Goal: Task Accomplishment & Management: Complete application form

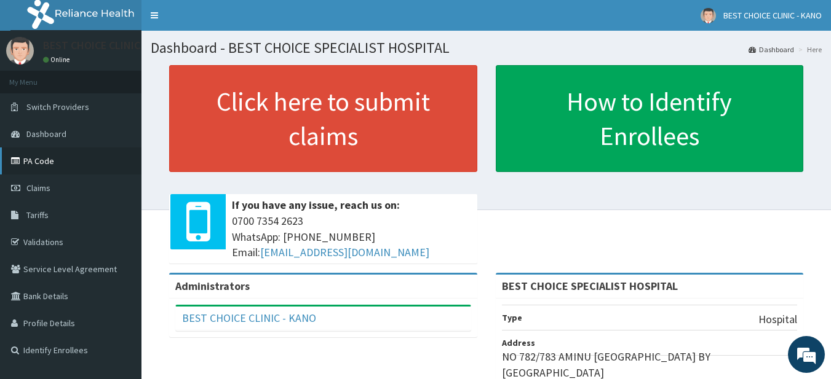
click at [72, 161] on link "PA Code" at bounding box center [70, 161] width 141 height 27
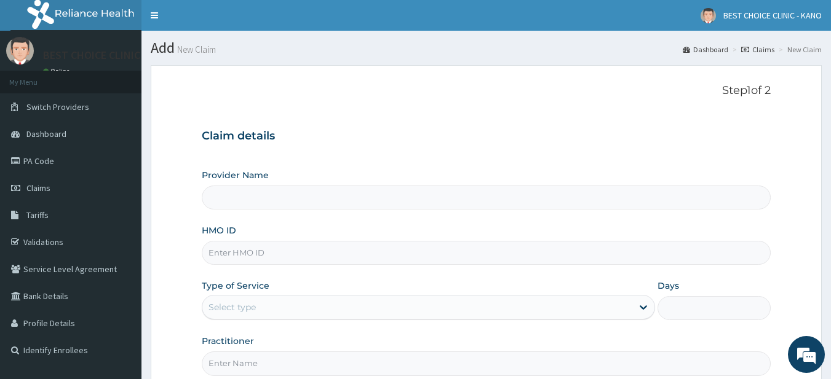
click at [303, 257] on input "HMO ID" at bounding box center [486, 253] width 569 height 24
paste input "nni/10159/a"
type input "nni/10159/a"
type input "BEST CHOICE SPECIALIST HOSPITAL"
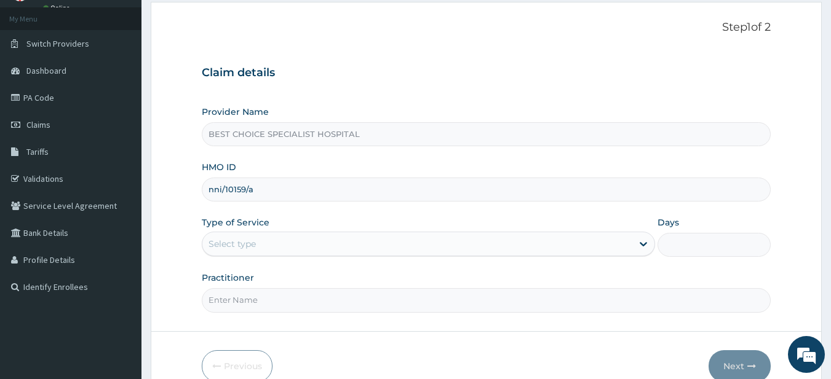
scroll to position [126, 0]
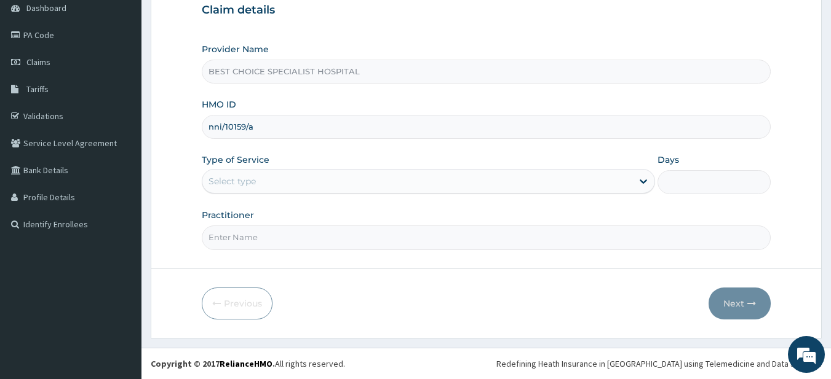
type input "nni/10159/a"
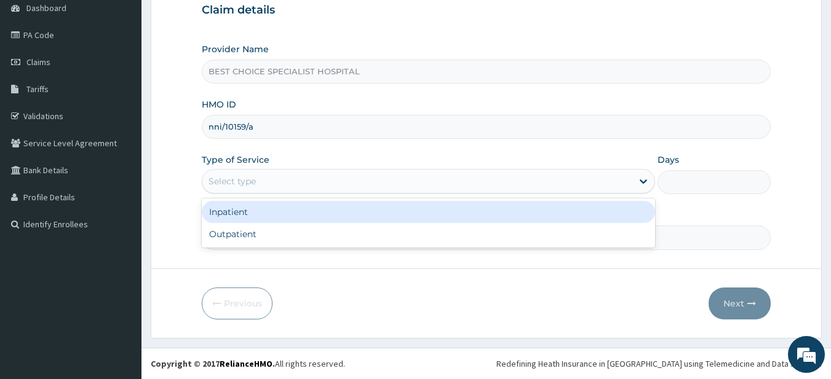
click at [472, 178] on div "Select type" at bounding box center [417, 182] width 430 height 20
click at [439, 217] on div "Inpatient" at bounding box center [428, 212] width 453 height 22
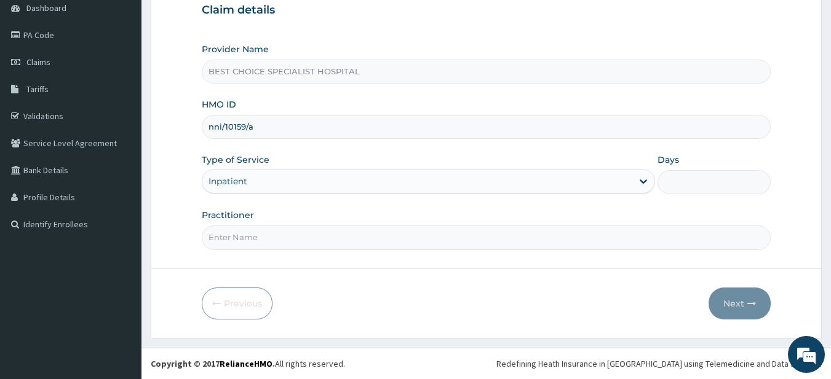
scroll to position [0, 0]
click at [674, 178] on input "Days" at bounding box center [713, 182] width 113 height 24
type input "1"
click at [552, 245] on input "Practitioner" at bounding box center [486, 238] width 569 height 24
type input "Dr. Ibrahim"
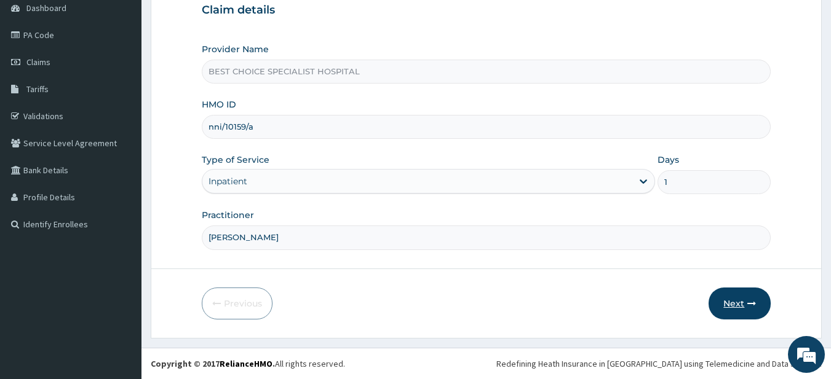
click at [722, 298] on button "Next" at bounding box center [739, 304] width 62 height 32
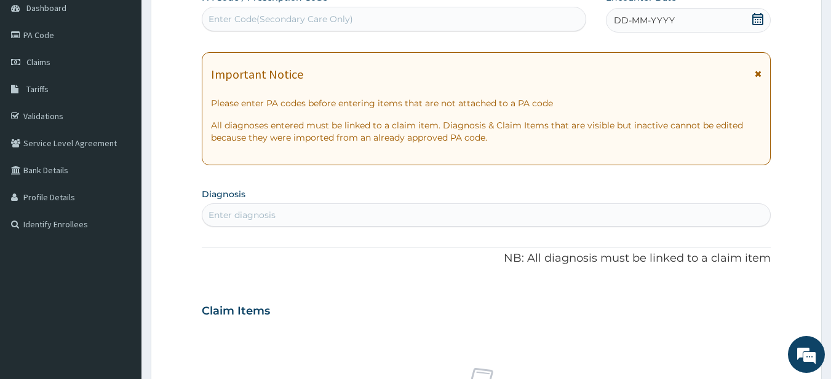
click at [323, 24] on div "Enter Code(Secondary Care Only)" at bounding box center [280, 19] width 144 height 12
paste input "PA/12EDDF"
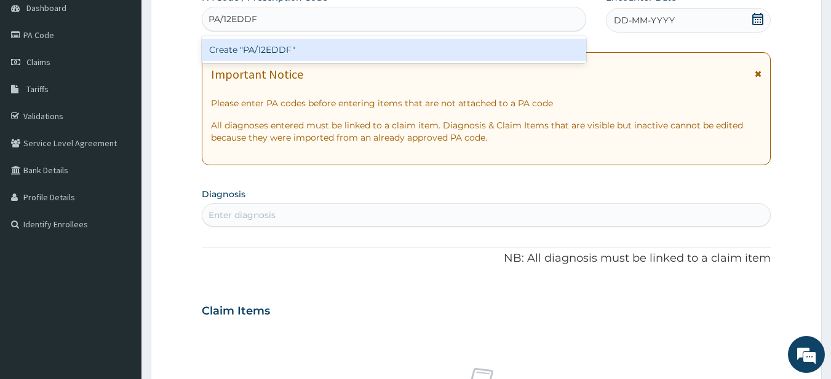
type input "PA/12EDDF"
click at [329, 44] on div "Create "PA/12EDDF"" at bounding box center [394, 50] width 385 height 22
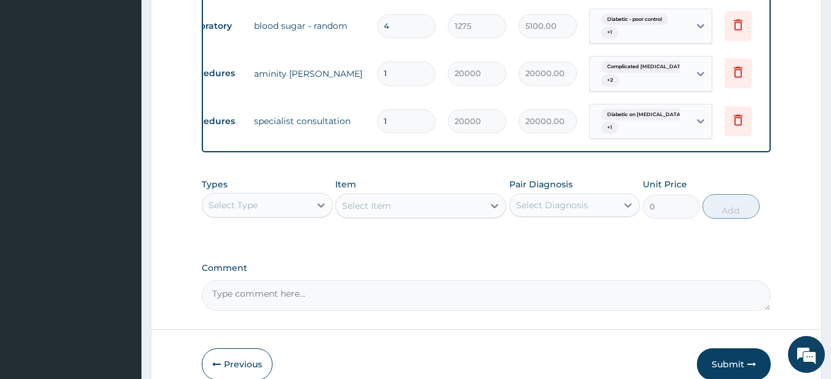
scroll to position [0, 48]
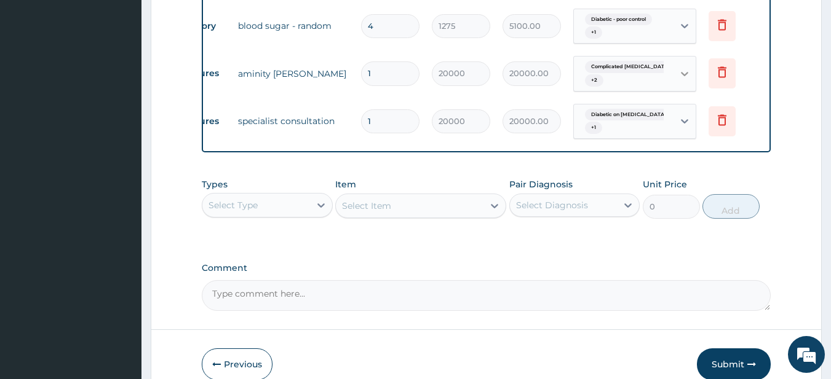
click at [683, 74] on icon at bounding box center [684, 74] width 7 height 4
click at [721, 69] on icon at bounding box center [721, 72] width 15 height 15
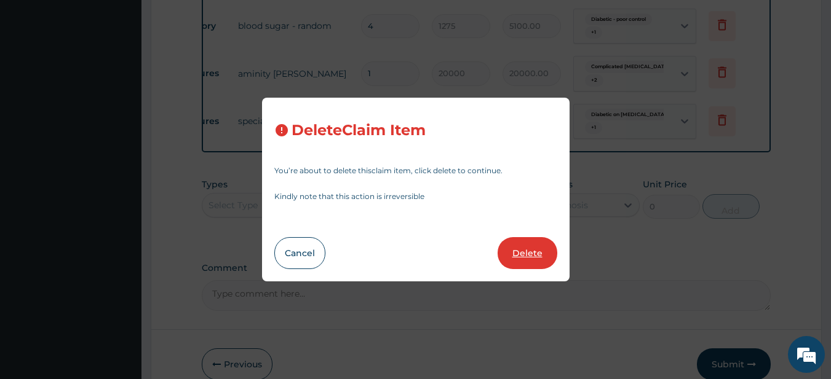
click at [521, 253] on button "Delete" at bounding box center [527, 253] width 60 height 32
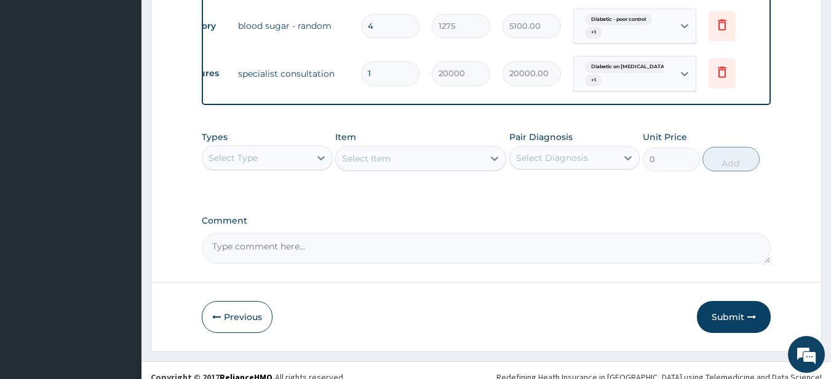
click at [287, 168] on div "Select Type" at bounding box center [256, 158] width 108 height 20
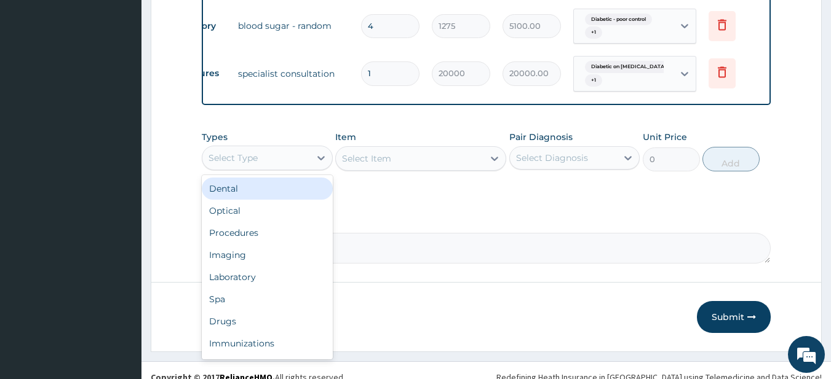
type input "p"
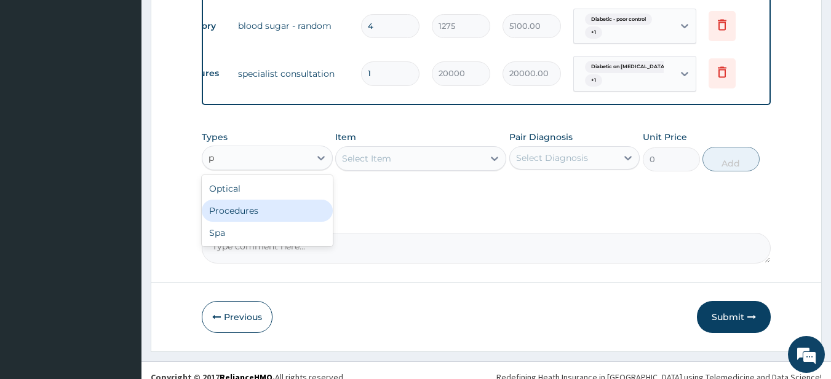
click at [267, 216] on div "Procedures" at bounding box center [267, 211] width 131 height 22
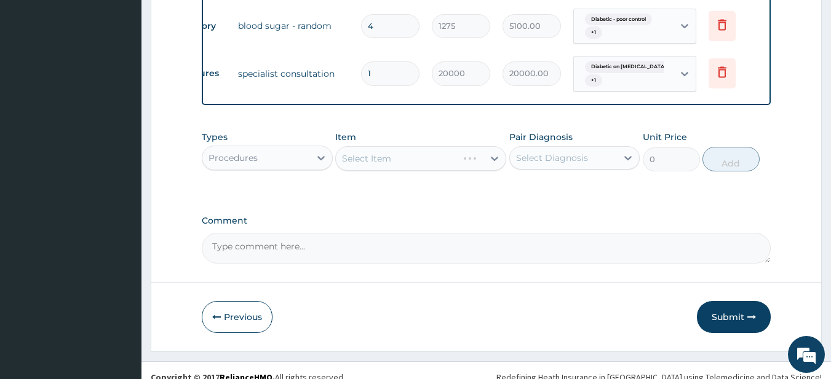
click at [376, 165] on div "Select Item" at bounding box center [420, 158] width 171 height 25
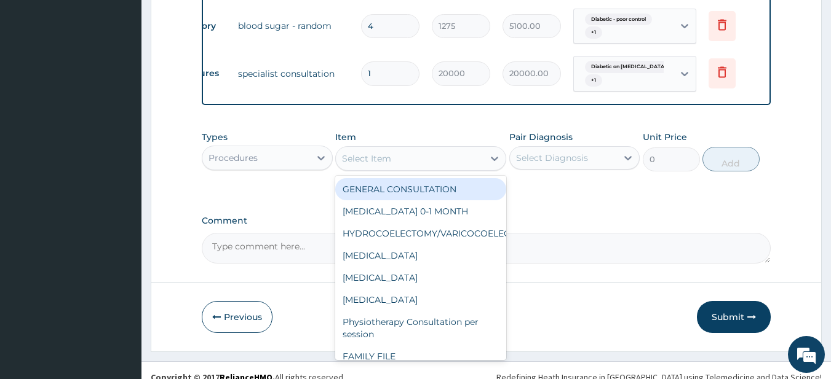
click at [395, 167] on div "Select Item" at bounding box center [410, 159] width 148 height 20
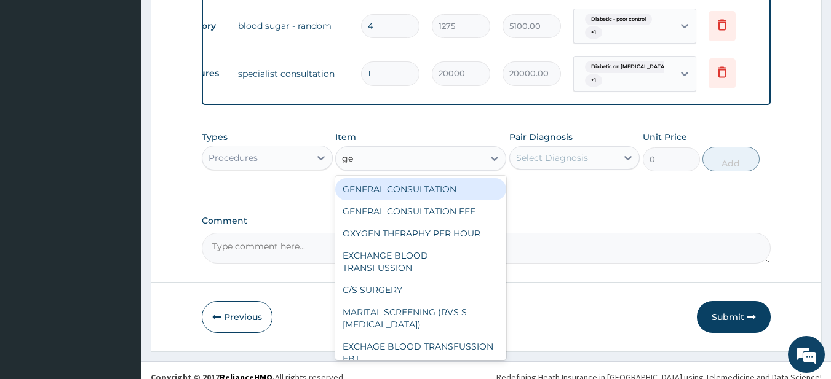
type input "gen"
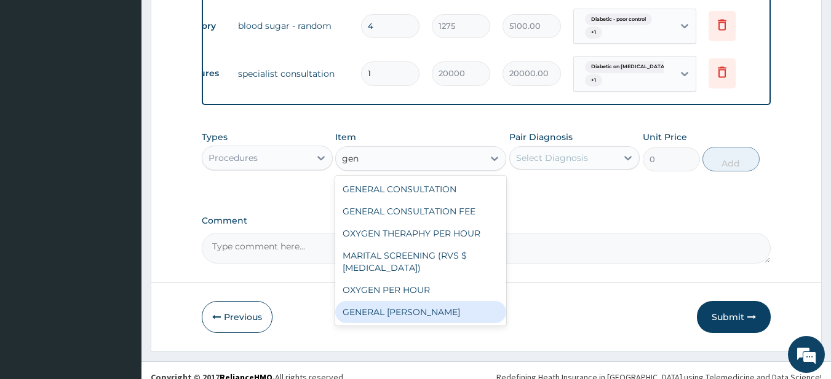
click at [403, 323] on div "GENERAL [PERSON_NAME]" at bounding box center [420, 312] width 171 height 22
type input "10000"
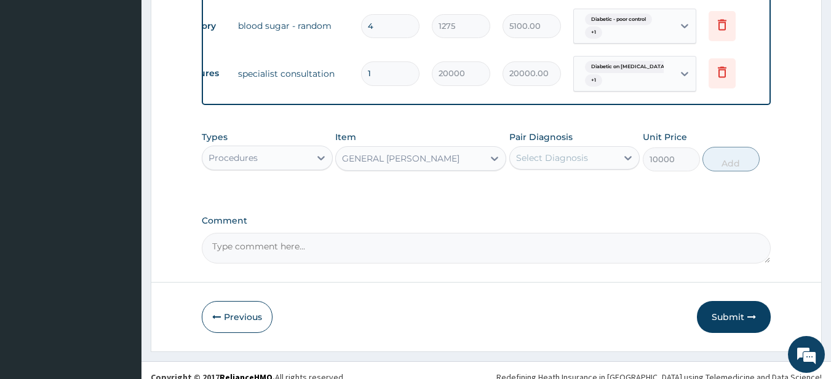
click at [547, 164] on div "Select Diagnosis" at bounding box center [552, 158] width 72 height 12
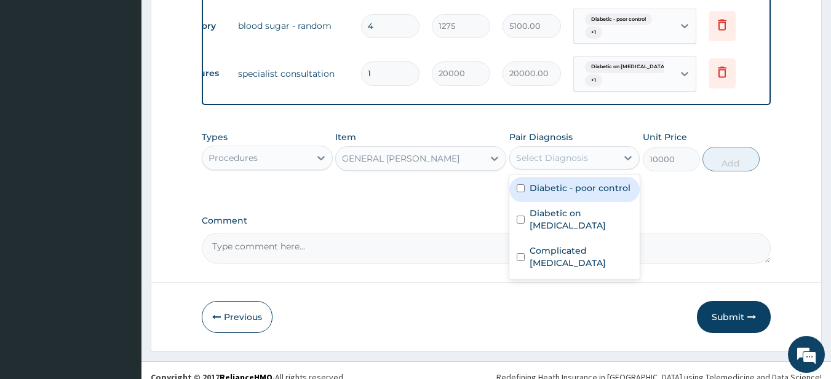
click at [545, 194] on label "Diabetic - poor control" at bounding box center [579, 188] width 101 height 12
checkbox input "true"
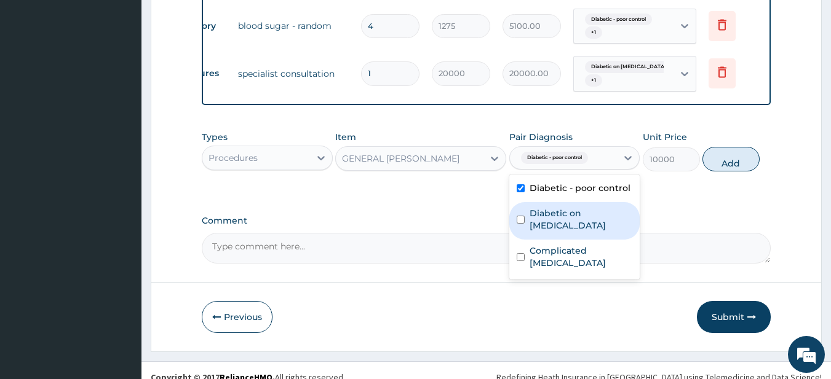
click at [547, 216] on label "Diabetic on [MEDICAL_DATA]" at bounding box center [580, 219] width 103 height 25
checkbox input "true"
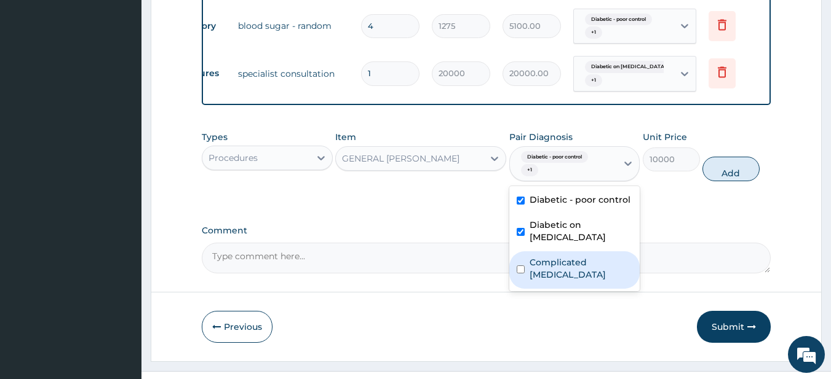
click at [549, 258] on label "Complicated [MEDICAL_DATA]" at bounding box center [580, 268] width 103 height 25
checkbox input "true"
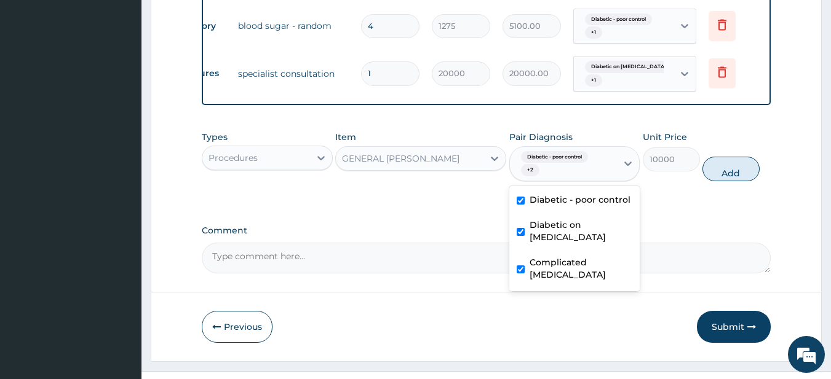
click at [682, 201] on div "Types Procedures Item GENERAL WARD Pair Diagnosis option Complicated malaria, s…" at bounding box center [486, 166] width 569 height 82
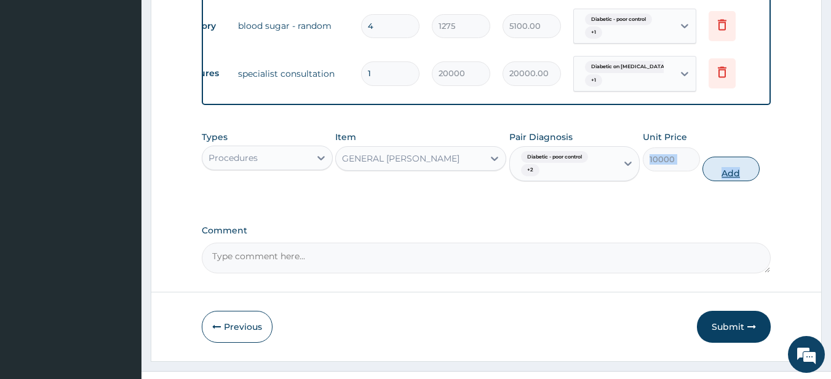
drag, startPoint x: 682, startPoint y: 201, endPoint x: 727, endPoint y: 183, distance: 49.1
click at [727, 183] on div "Types Procedures Item GENERAL WARD Pair Diagnosis Diabetic - poor control + 2 U…" at bounding box center [486, 166] width 569 height 82
click at [638, 235] on label "Comment" at bounding box center [486, 231] width 569 height 10
click at [638, 243] on textarea "Comment" at bounding box center [486, 258] width 569 height 31
click at [716, 175] on button "Add" at bounding box center [730, 169] width 57 height 25
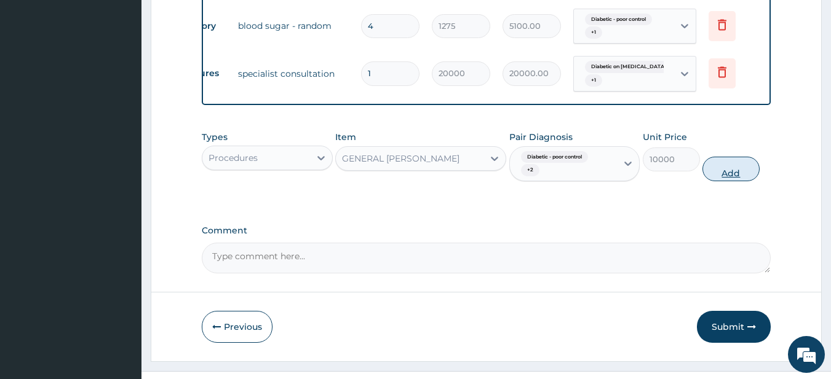
type input "0"
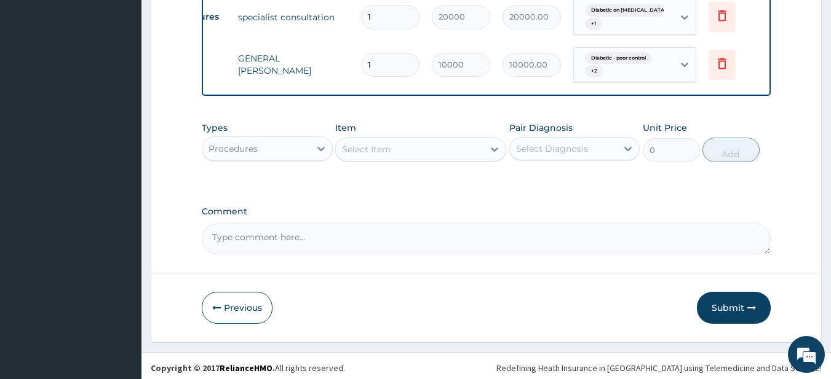
scroll to position [791, 0]
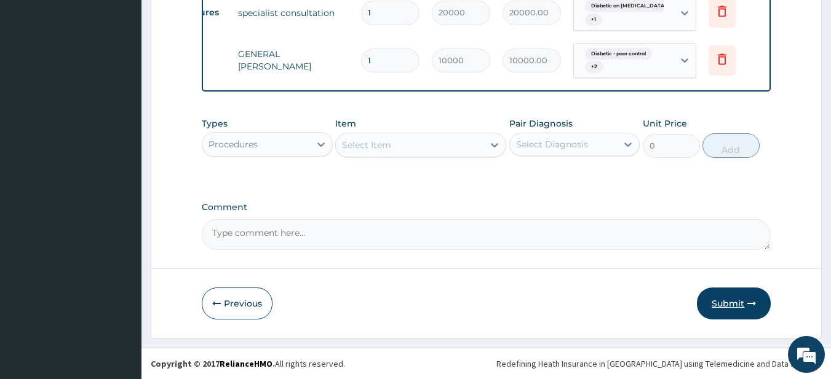
click at [745, 307] on button "Submit" at bounding box center [734, 304] width 74 height 32
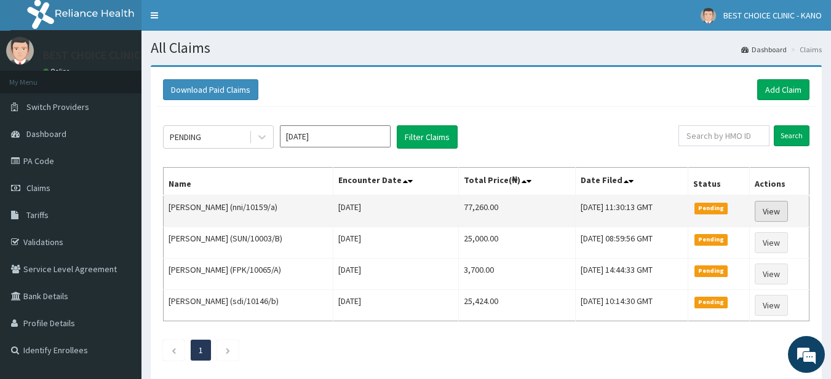
click at [777, 210] on link "View" at bounding box center [770, 211] width 33 height 21
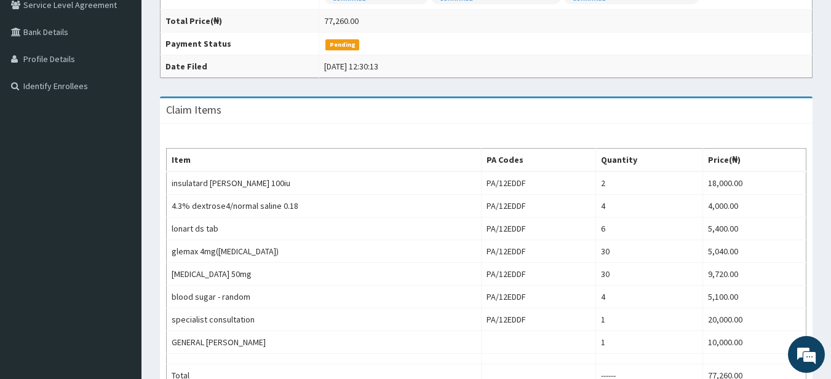
drag, startPoint x: 839, startPoint y: 210, endPoint x: 839, endPoint y: 223, distance: 12.3
click at [831, 223] on html "R EL Toggle navigation BEST CHOICE CLINIC - KANO BEST CHOICE CLINIC - KANO - [E…" at bounding box center [415, 168] width 831 height 864
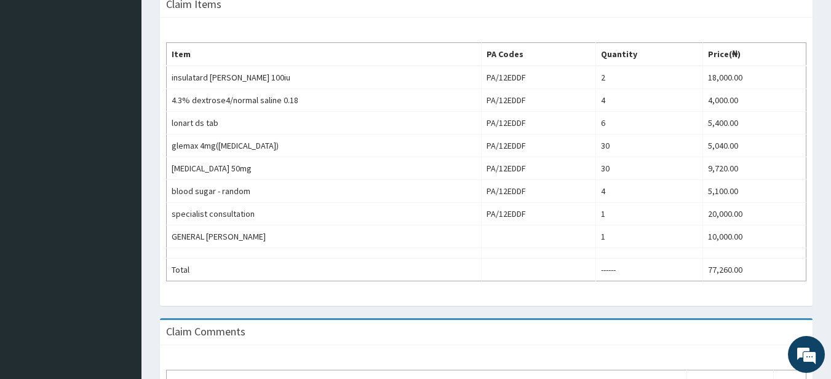
scroll to position [485, 0]
